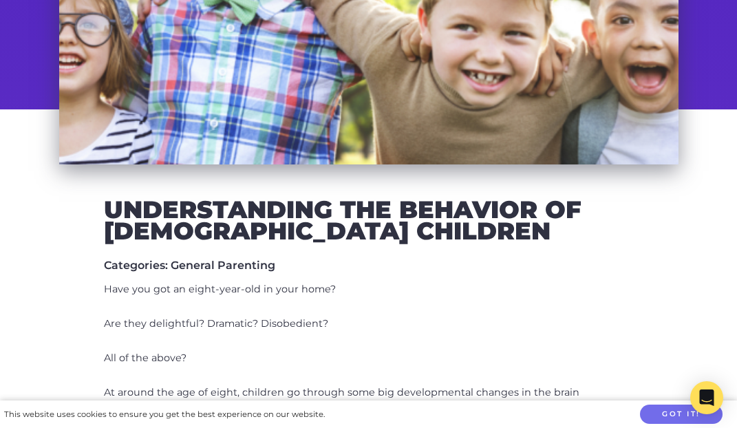
scroll to position [535, 0]
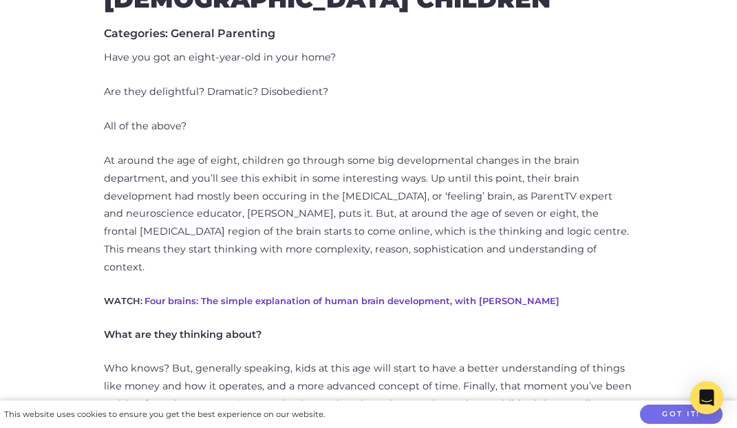
click at [330, 215] on p "At around the age of eight, children go through some big developmental changes …" at bounding box center [369, 214] width 530 height 125
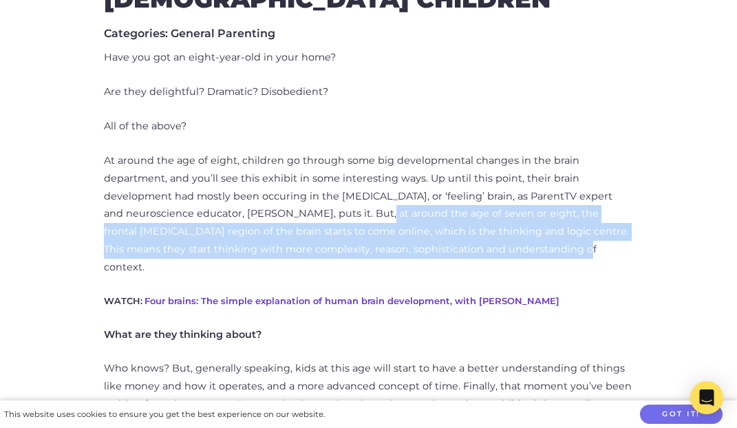
drag, startPoint x: 356, startPoint y: 213, endPoint x: 519, endPoint y: 244, distance: 166.1
click at [519, 244] on p "At around the age of eight, children go through some big developmental changes …" at bounding box center [369, 214] width 530 height 125
copy p "at around the age of seven or eight, the frontal [MEDICAL_DATA] region of the b…"
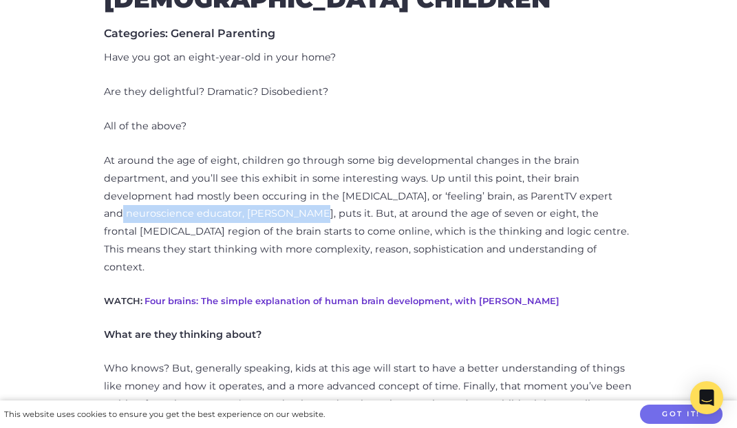
drag, startPoint x: 290, startPoint y: 211, endPoint x: 103, endPoint y: 218, distance: 186.6
click at [104, 218] on p "At around the age of eight, children go through some big developmental changes …" at bounding box center [369, 214] width 530 height 125
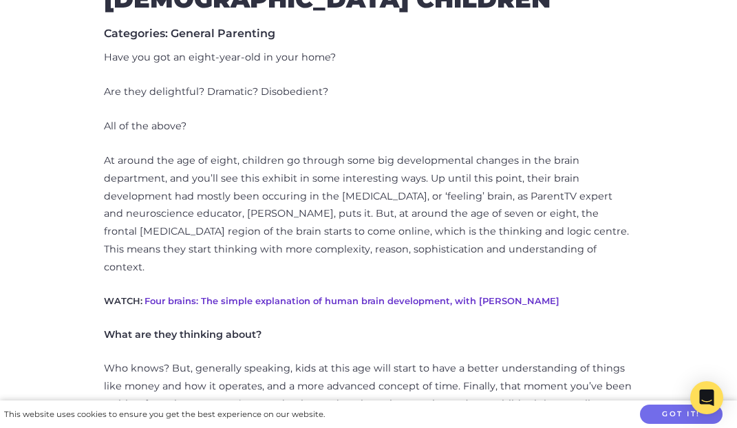
click at [295, 217] on p "At around the age of eight, children go through some big developmental changes …" at bounding box center [369, 214] width 530 height 125
drag, startPoint x: 295, startPoint y: 217, endPoint x: 241, endPoint y: 219, distance: 54.4
click at [241, 219] on p "At around the age of eight, children go through some big developmental changes …" at bounding box center [369, 214] width 530 height 125
copy p "[PERSON_NAME], puts"
